Goal: Navigation & Orientation: Find specific page/section

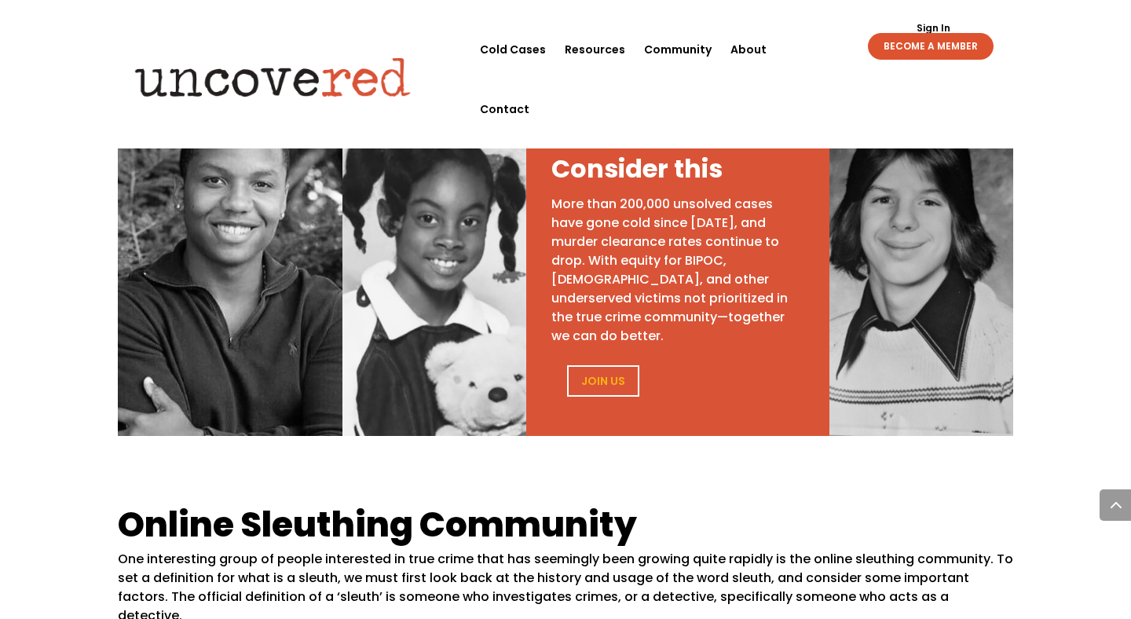
scroll to position [738, 0]
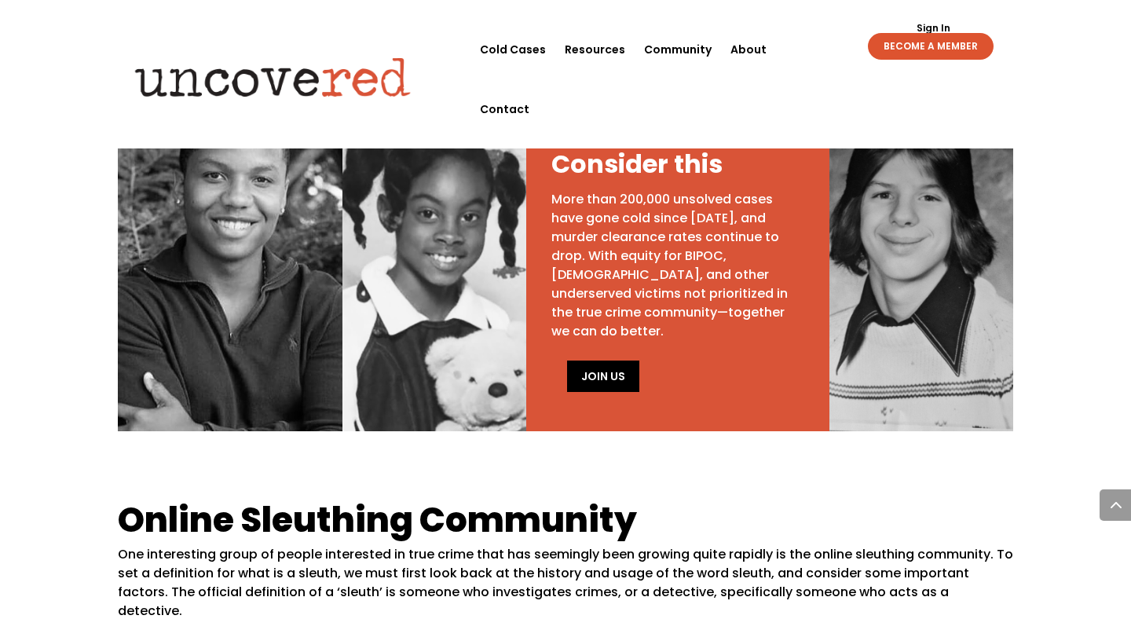
click at [590, 389] on link "Join Us" at bounding box center [603, 376] width 72 height 31
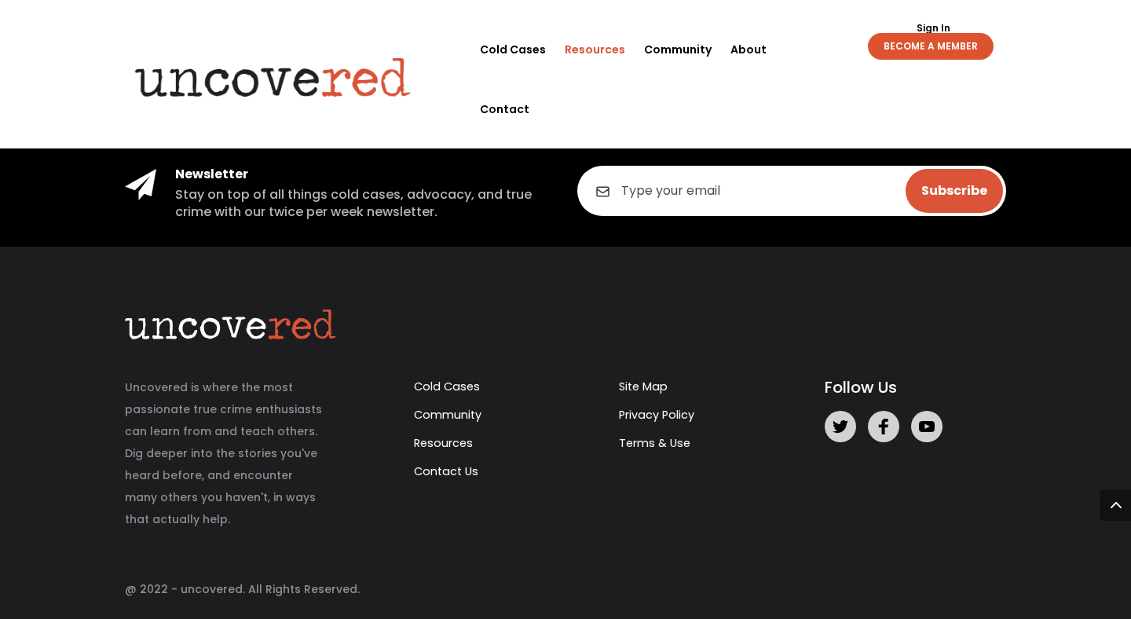
scroll to position [3650, 0]
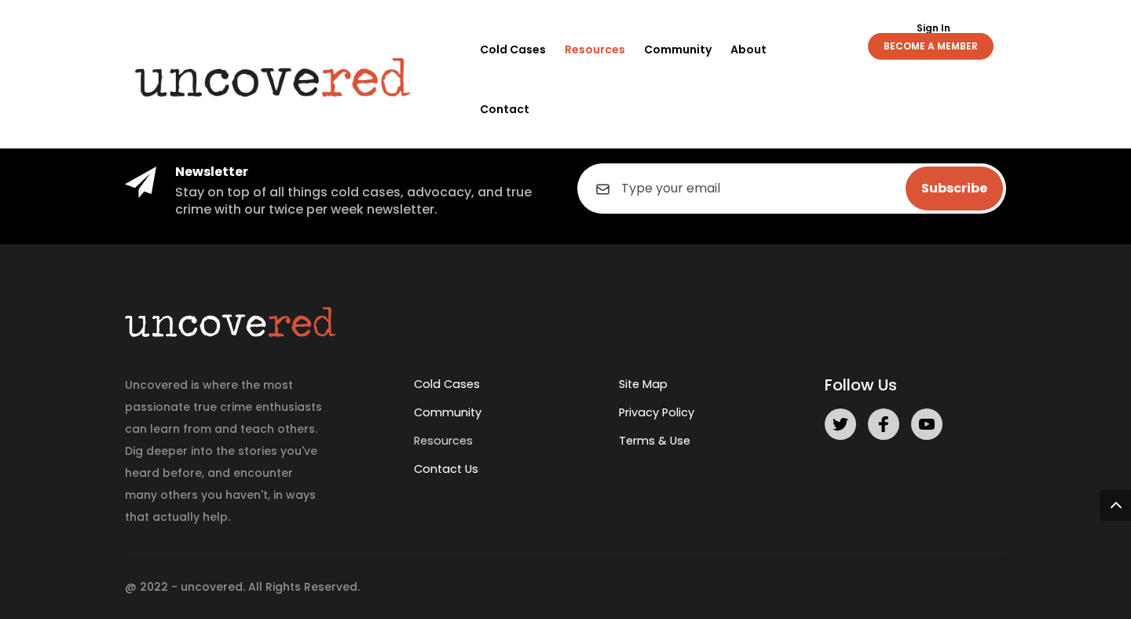
click at [460, 439] on link "Resources" at bounding box center [443, 441] width 59 height 16
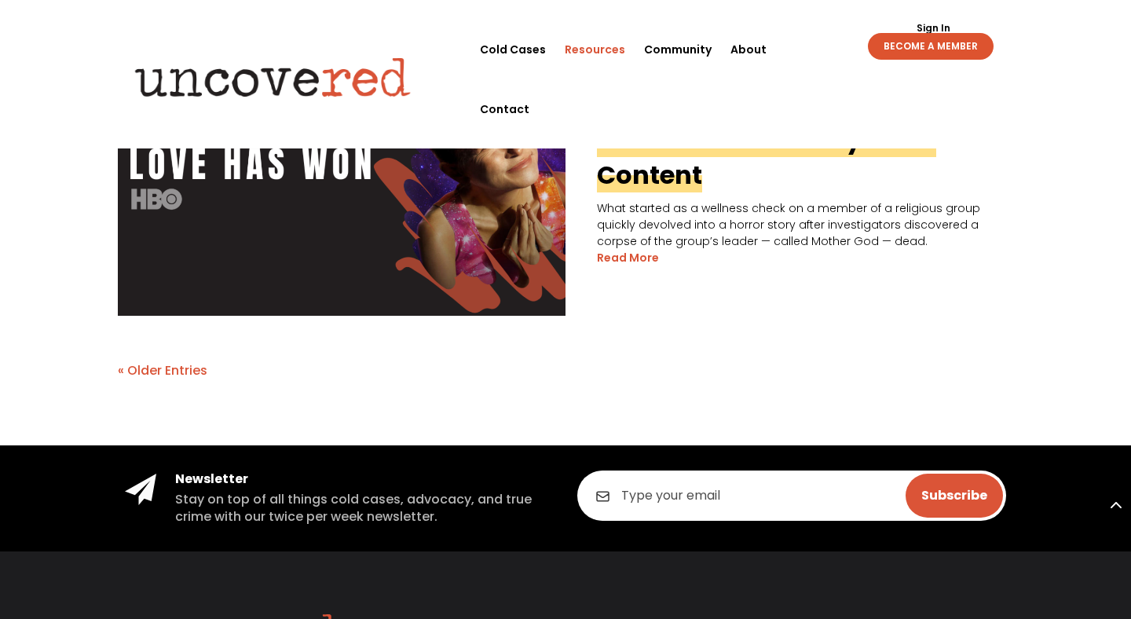
scroll to position [3650, 0]
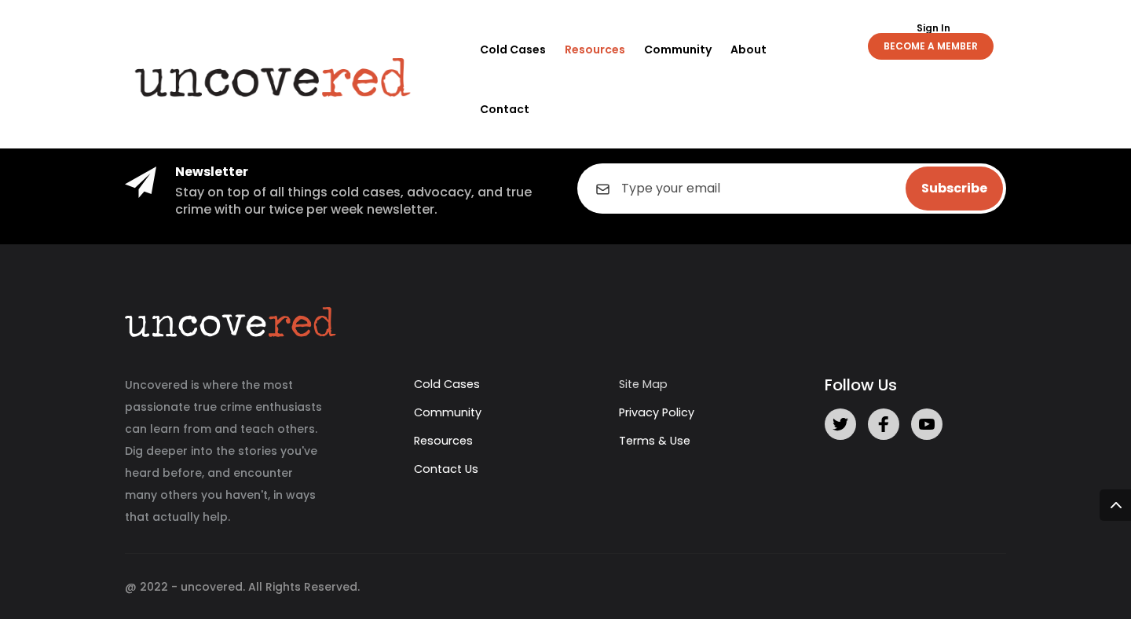
click at [643, 382] on link "Site Map" at bounding box center [643, 384] width 49 height 16
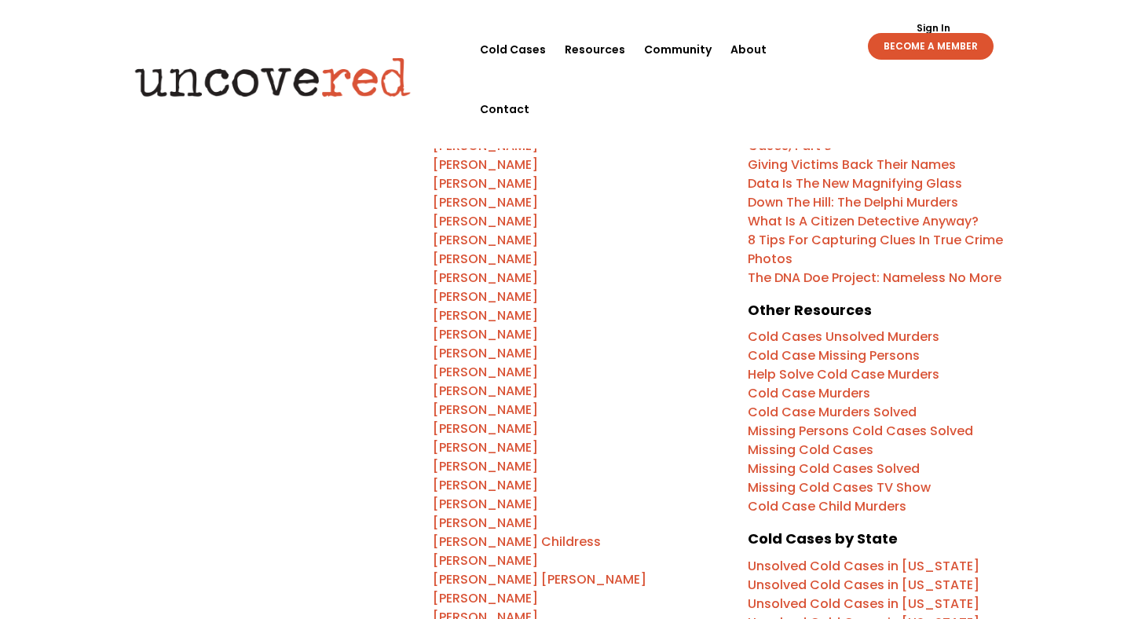
scroll to position [405, 0]
click at [702, 46] on link "Community" at bounding box center [678, 50] width 68 height 60
click at [603, 45] on link "Resources" at bounding box center [595, 50] width 60 height 60
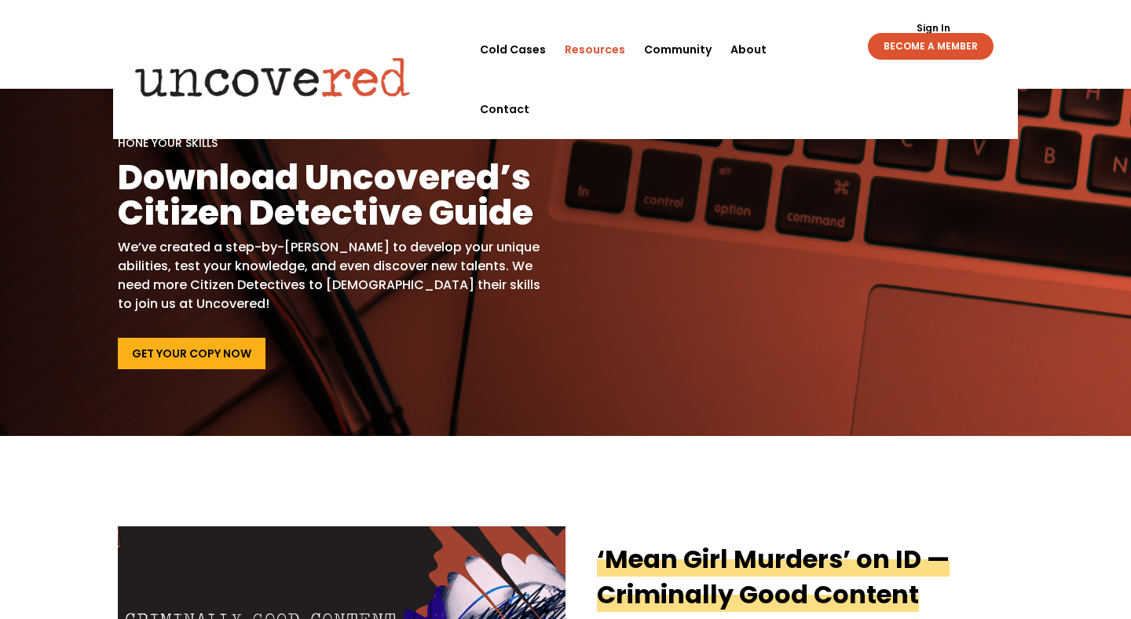
scroll to position [35, 0]
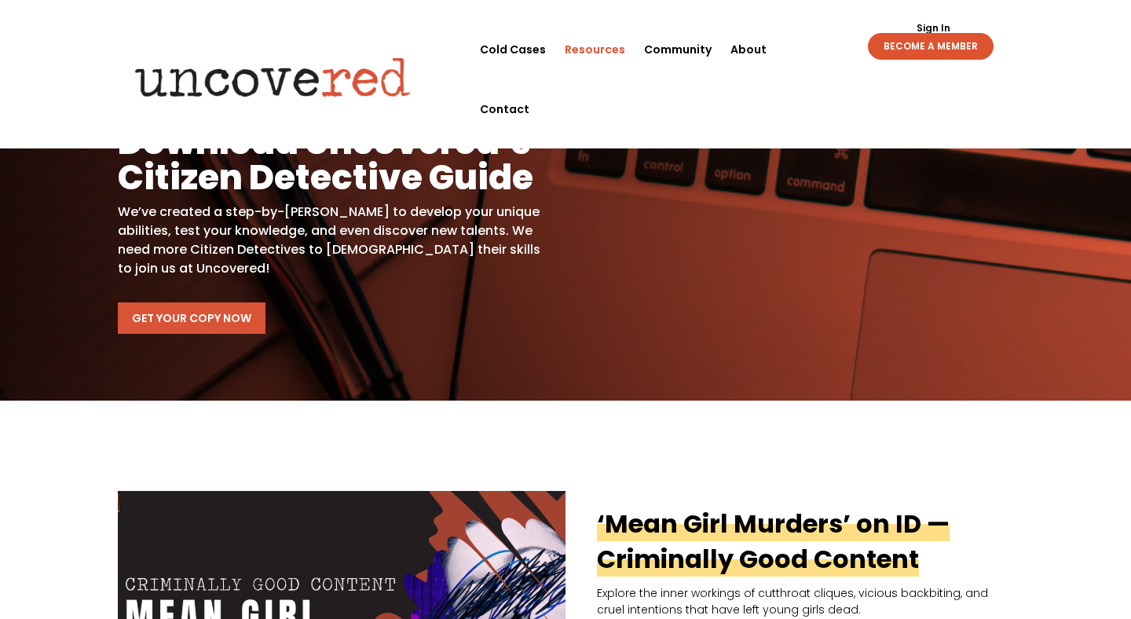
click at [167, 324] on link "Get Your Copy Now" at bounding box center [192, 317] width 148 height 31
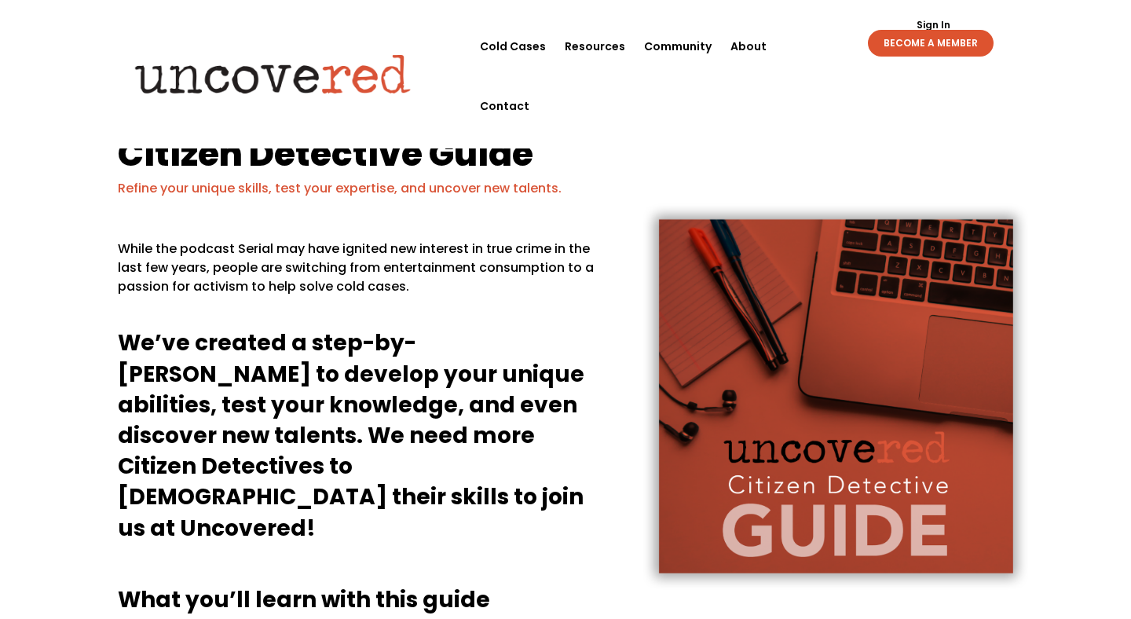
click at [776, 463] on img at bounding box center [834, 396] width 444 height 436
click at [603, 48] on link "Resources" at bounding box center [595, 46] width 60 height 60
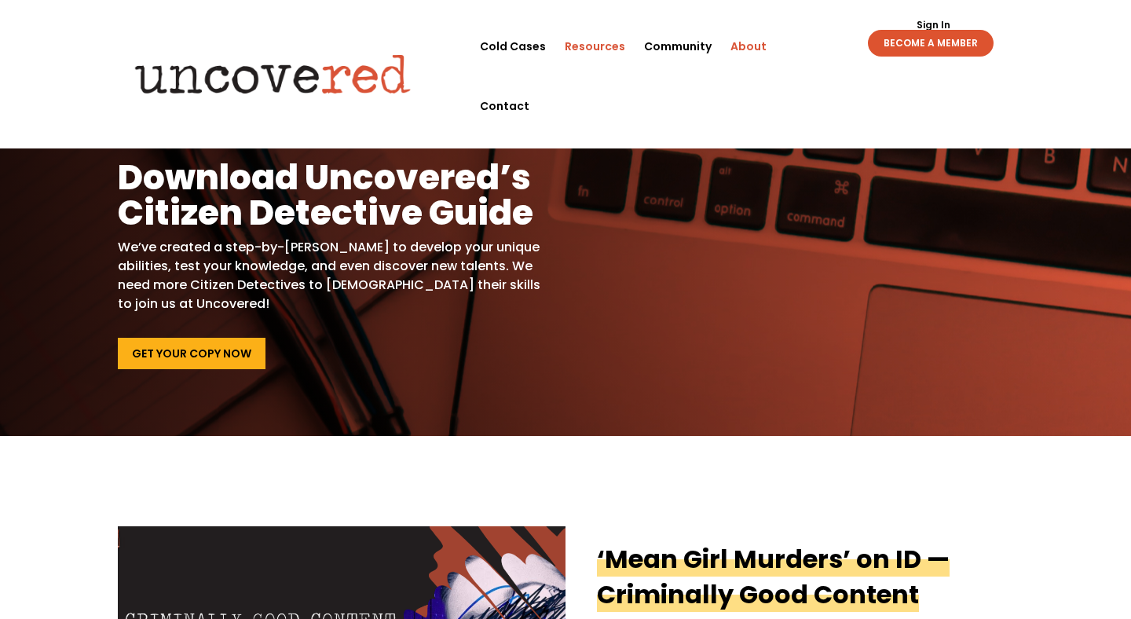
click at [749, 46] on link "About" at bounding box center [749, 46] width 36 height 60
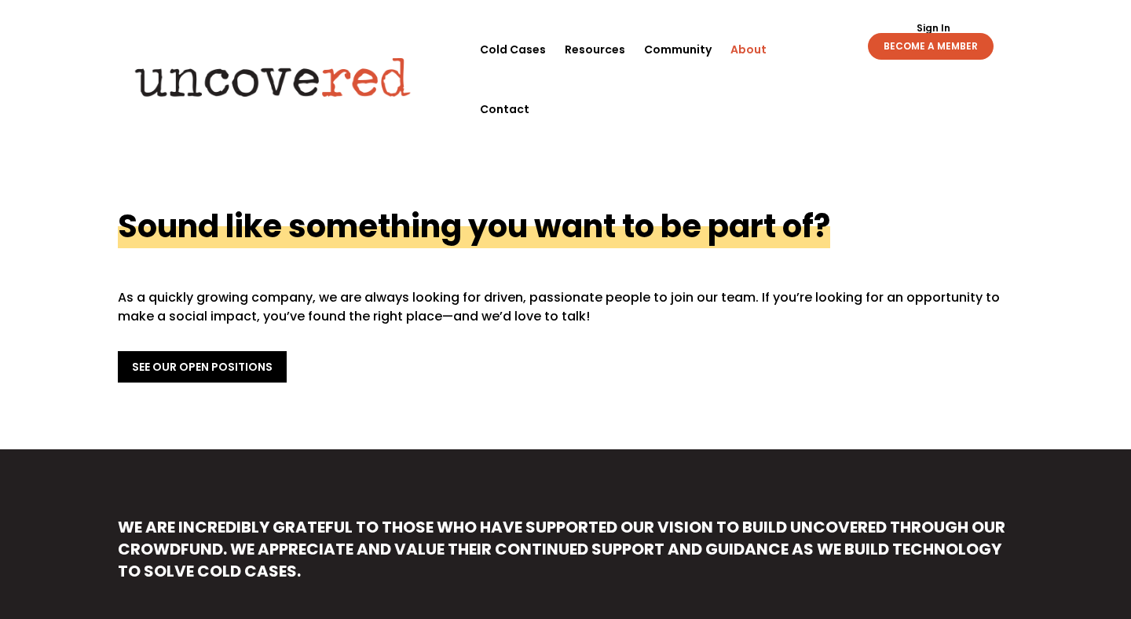
scroll to position [557, 0]
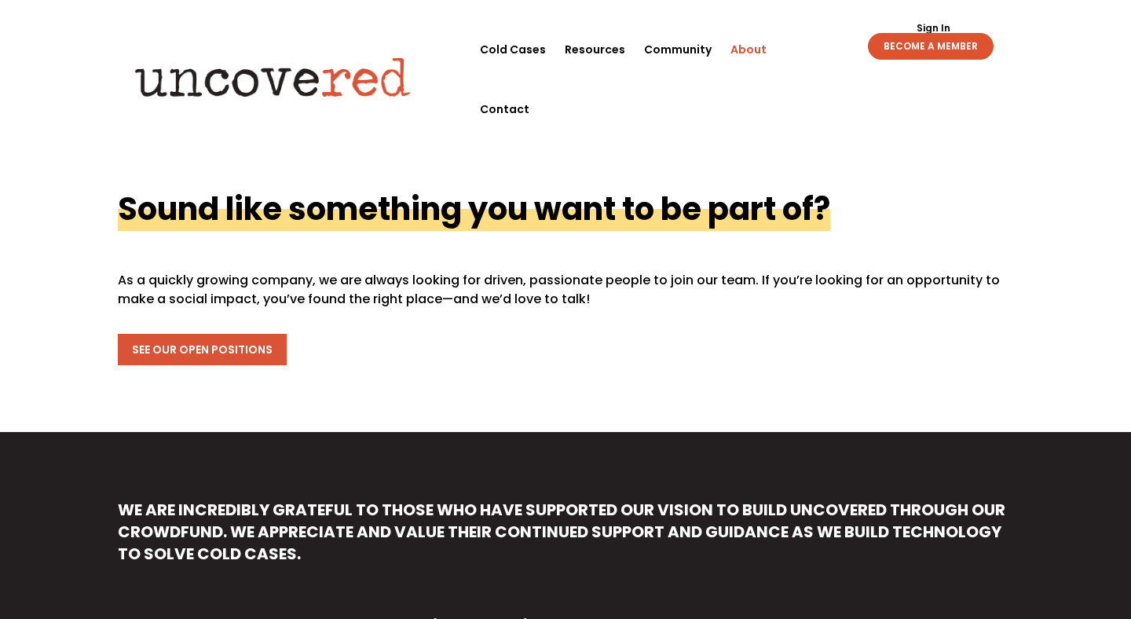
click at [263, 350] on link "See Our Open Positions" at bounding box center [202, 349] width 169 height 31
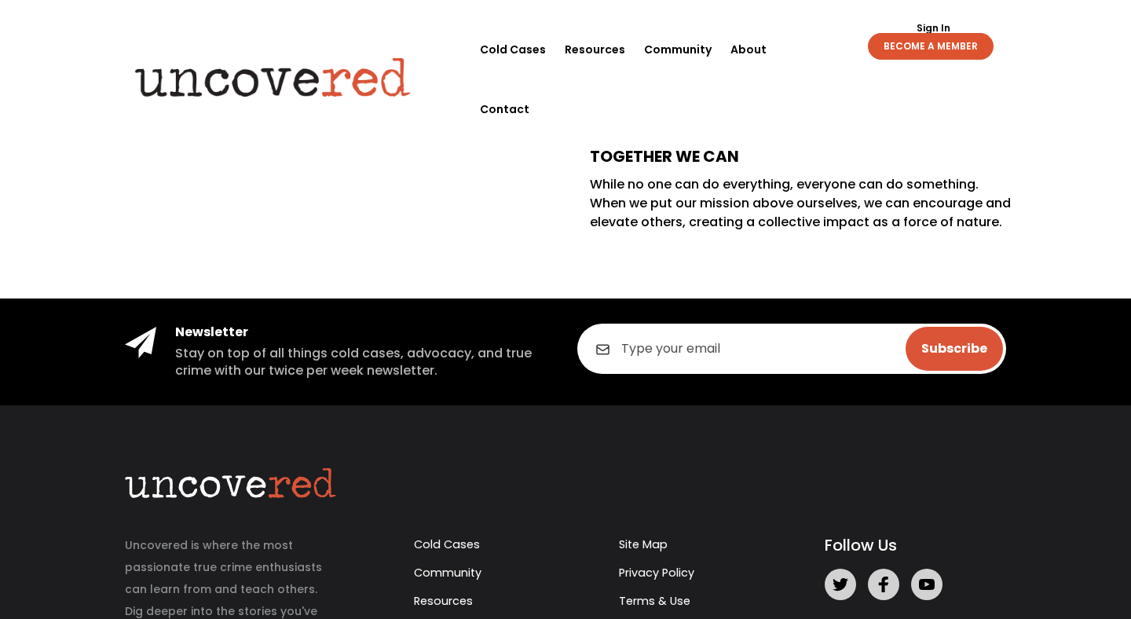
scroll to position [742, 0]
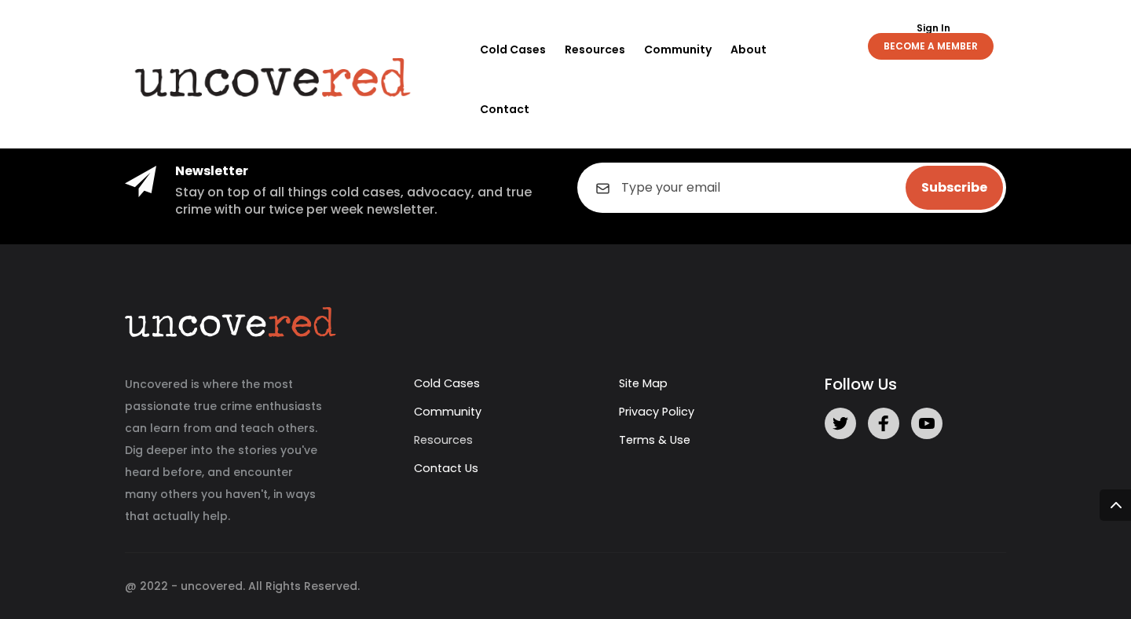
click at [456, 441] on link "Resources" at bounding box center [443, 440] width 59 height 16
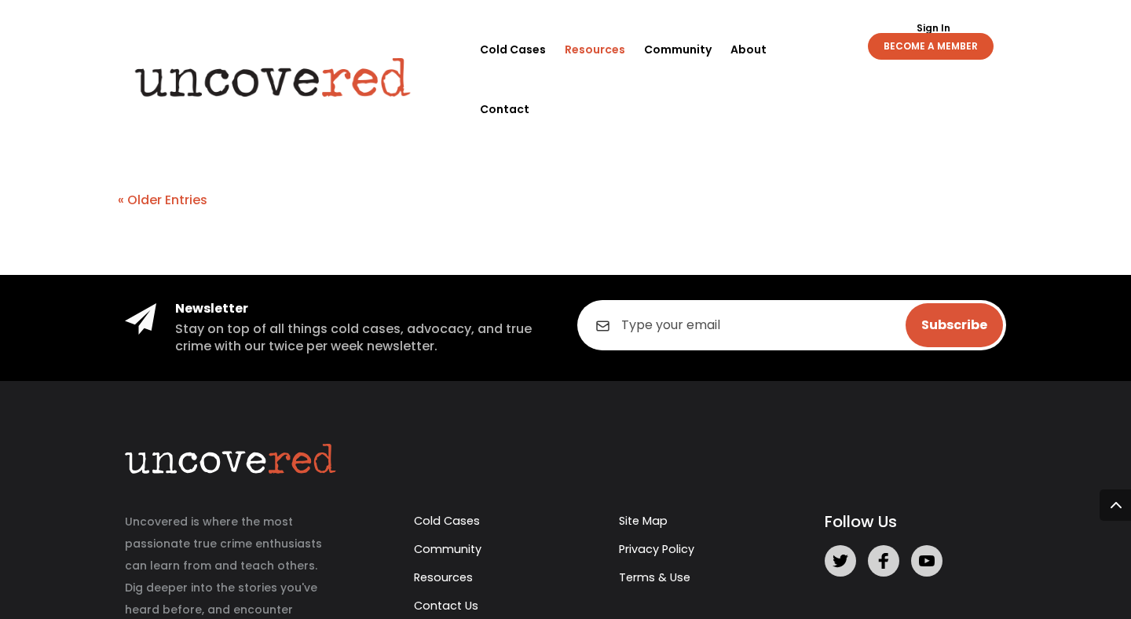
scroll to position [3512, 0]
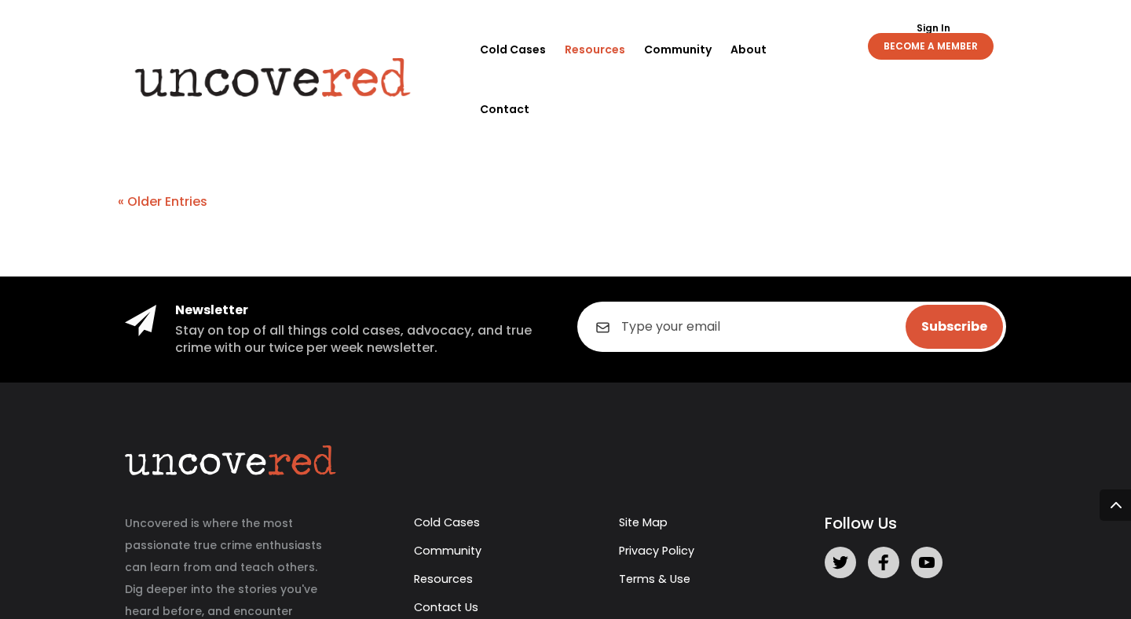
click at [323, 55] on img at bounding box center [273, 76] width 302 height 61
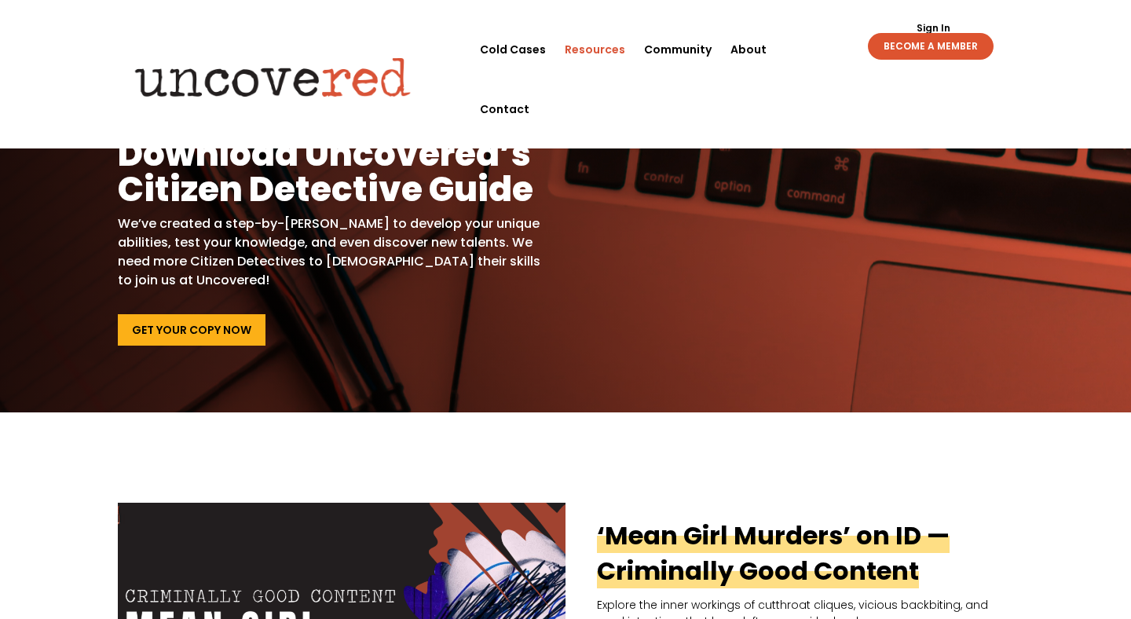
click at [617, 48] on link "Resources" at bounding box center [595, 50] width 60 height 60
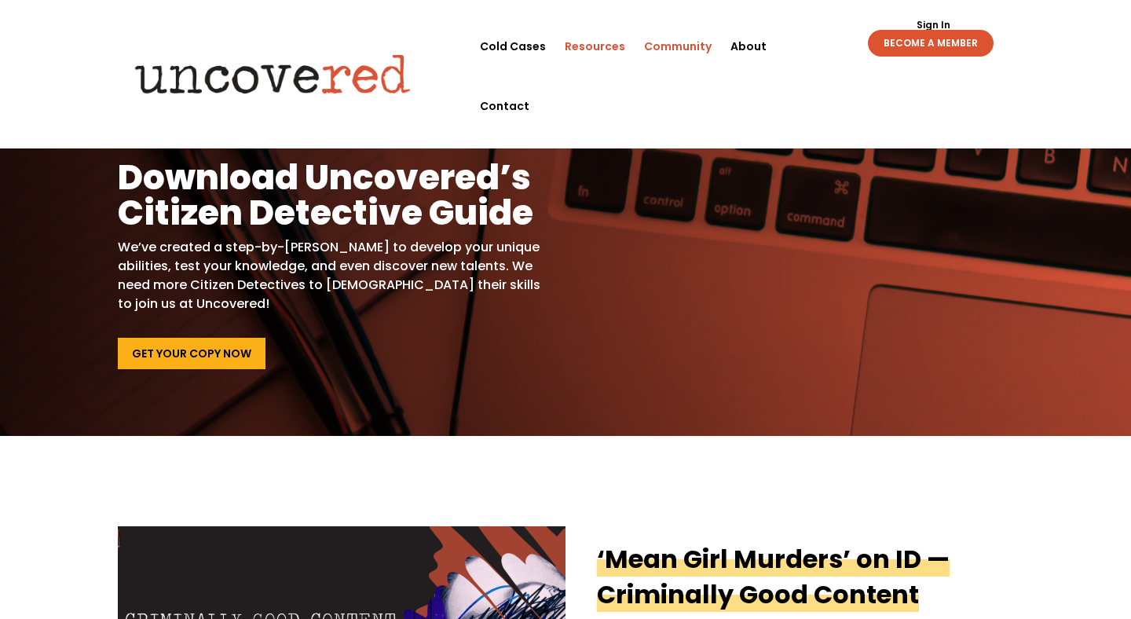
click at [698, 48] on link "Community" at bounding box center [678, 46] width 68 height 60
click at [625, 46] on link "Resources" at bounding box center [595, 46] width 60 height 60
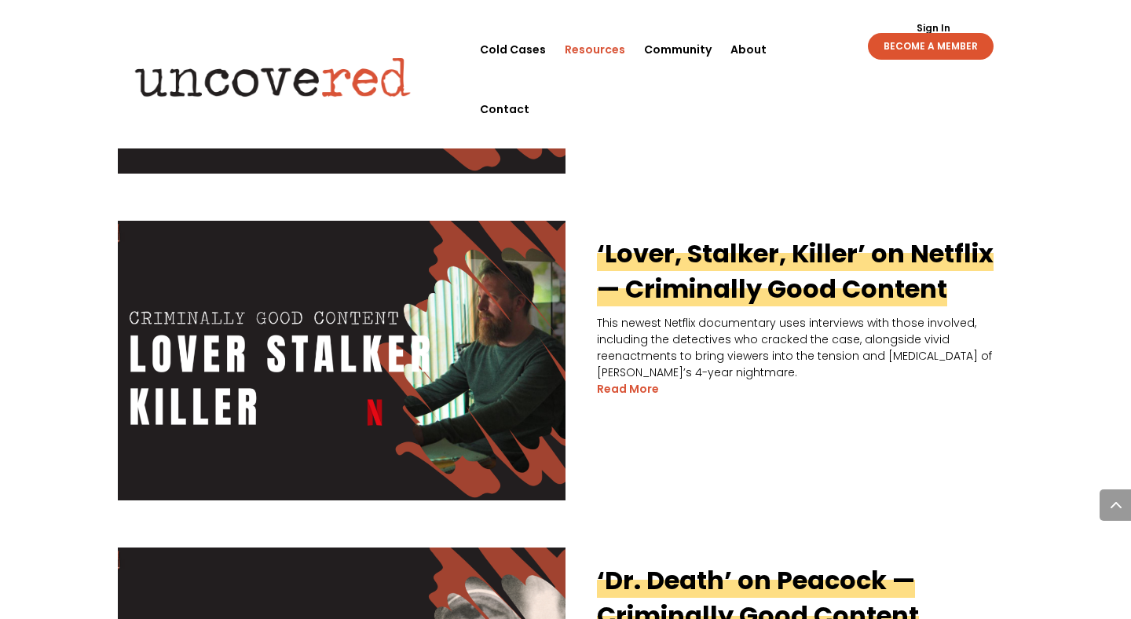
scroll to position [1269, 0]
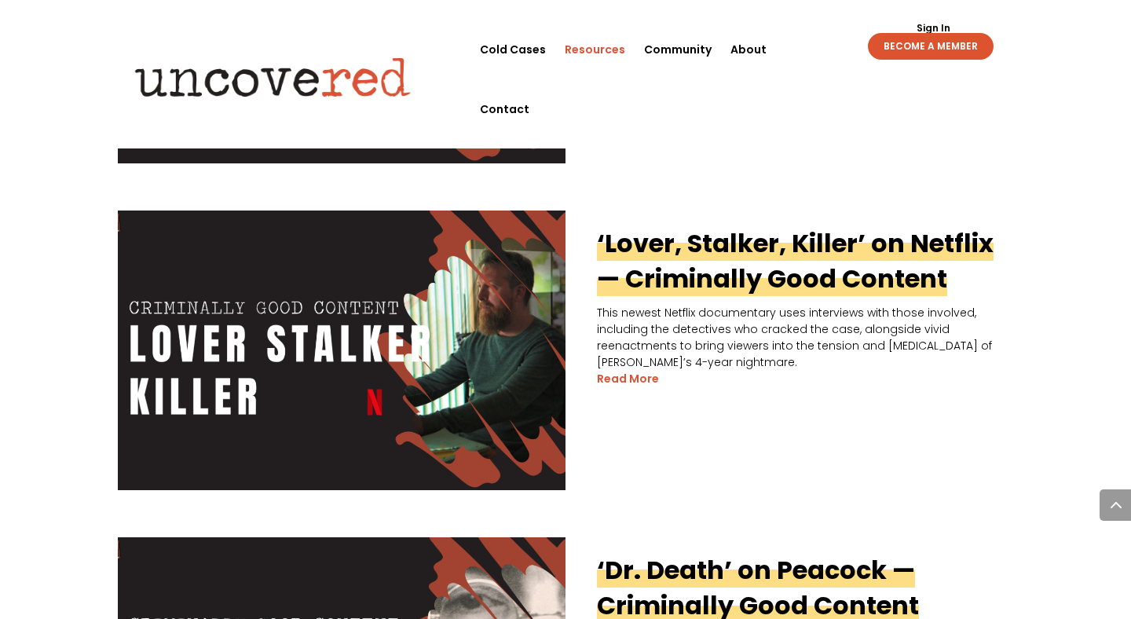
click at [701, 263] on link "‘Lover, Stalker, Killer’ on Netflix — Criminally Good Content" at bounding box center [795, 260] width 397 height 71
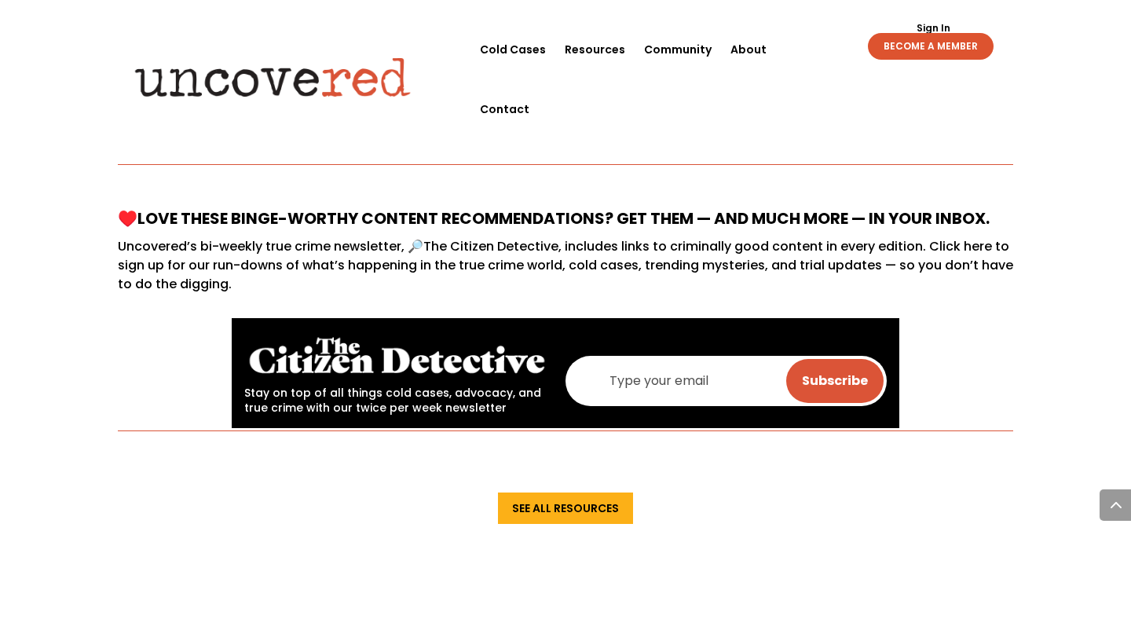
scroll to position [798, 0]
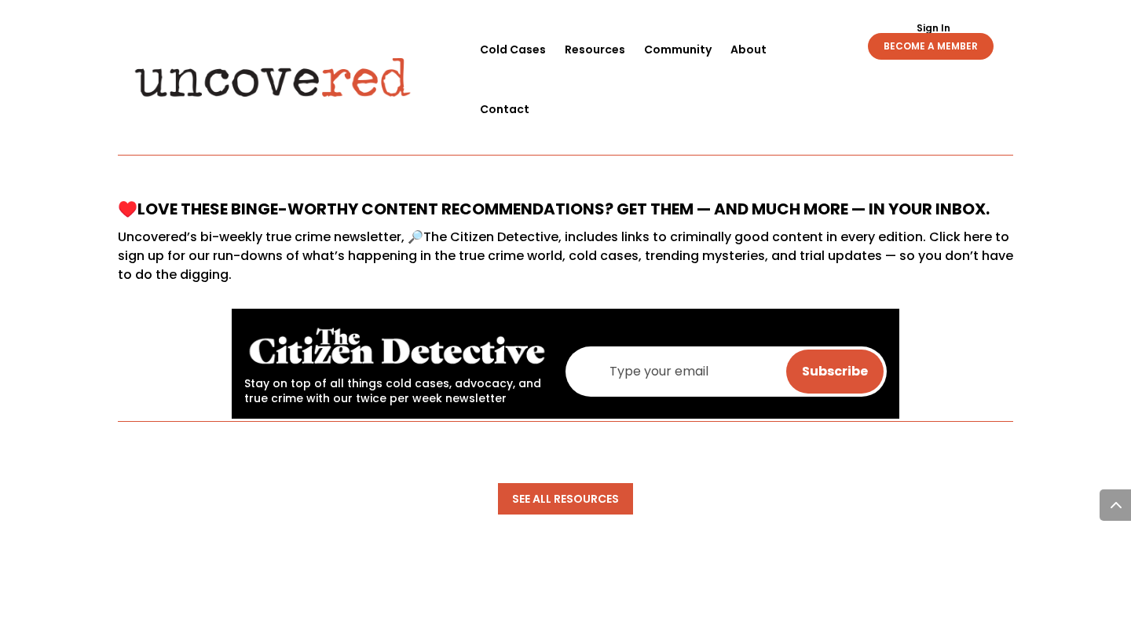
click at [587, 502] on link "See All Resources" at bounding box center [565, 498] width 135 height 31
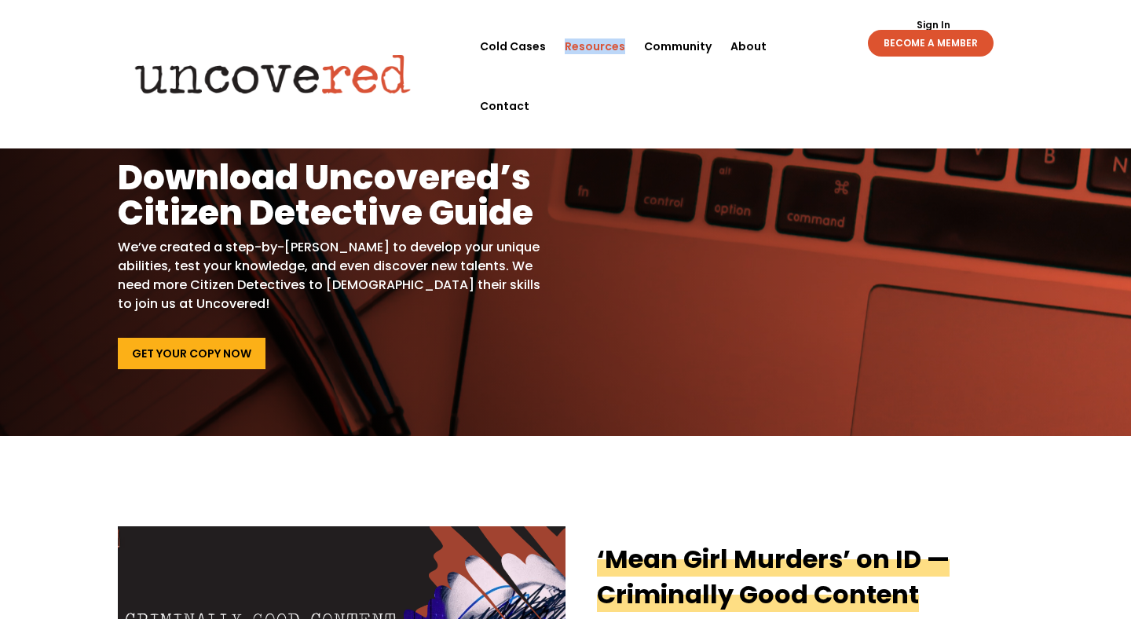
click at [339, 43] on img at bounding box center [273, 73] width 302 height 61
